Goal: Navigation & Orientation: Go to known website

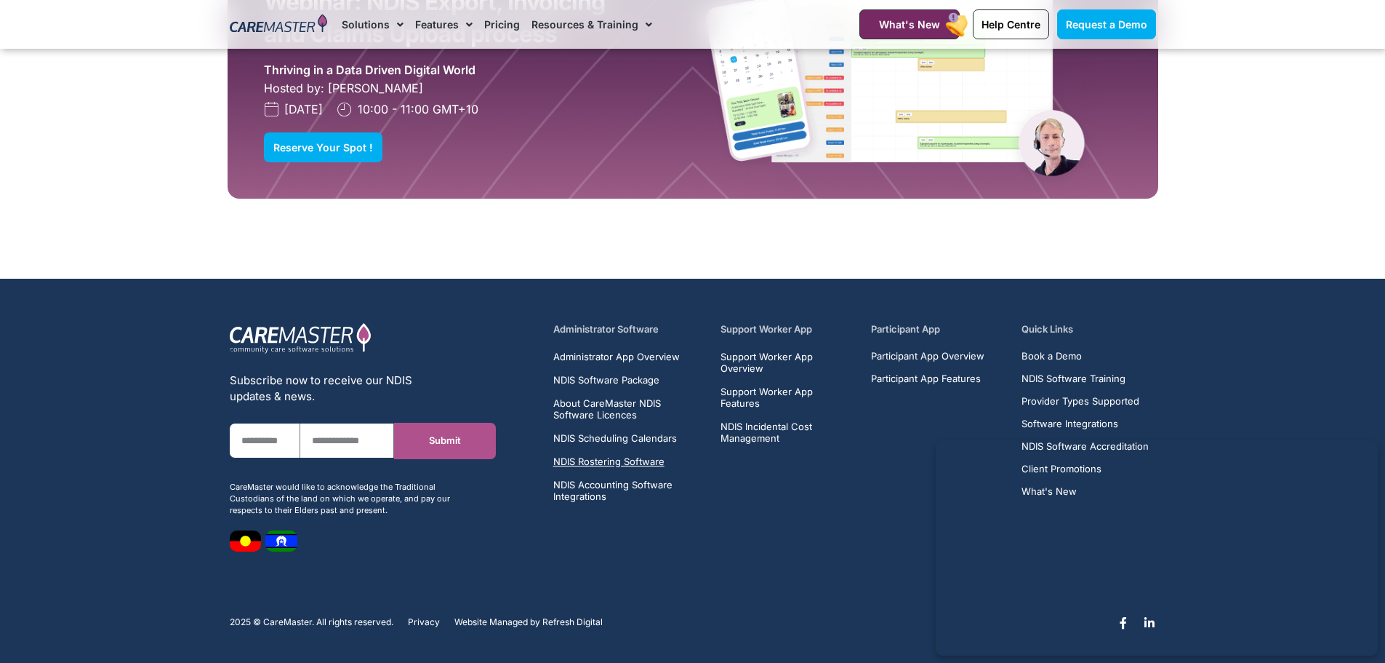
scroll to position [3691, 0]
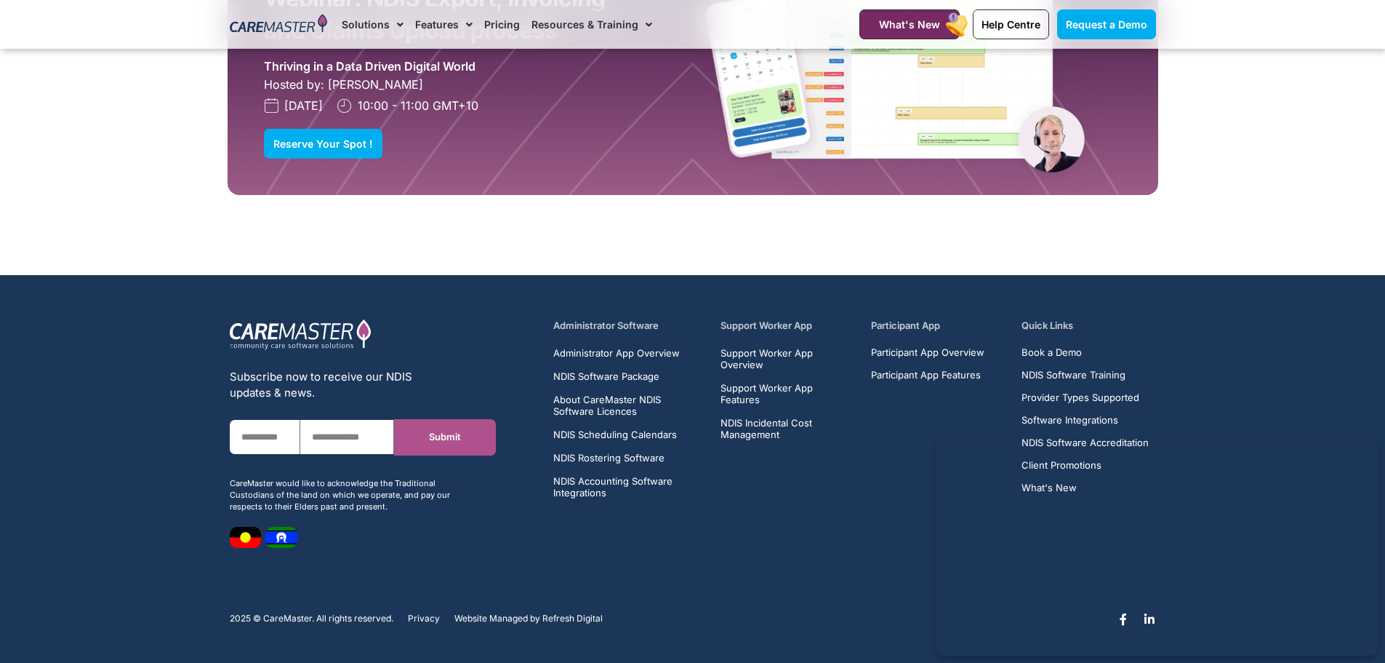
click at [759, 324] on h5 "Support Worker App" at bounding box center [788, 326] width 134 height 14
click at [746, 319] on h5 "Support Worker App" at bounding box center [788, 326] width 134 height 14
click at [802, 327] on h5 "Support Worker App" at bounding box center [788, 326] width 134 height 14
